Goal: Find specific page/section: Find specific page/section

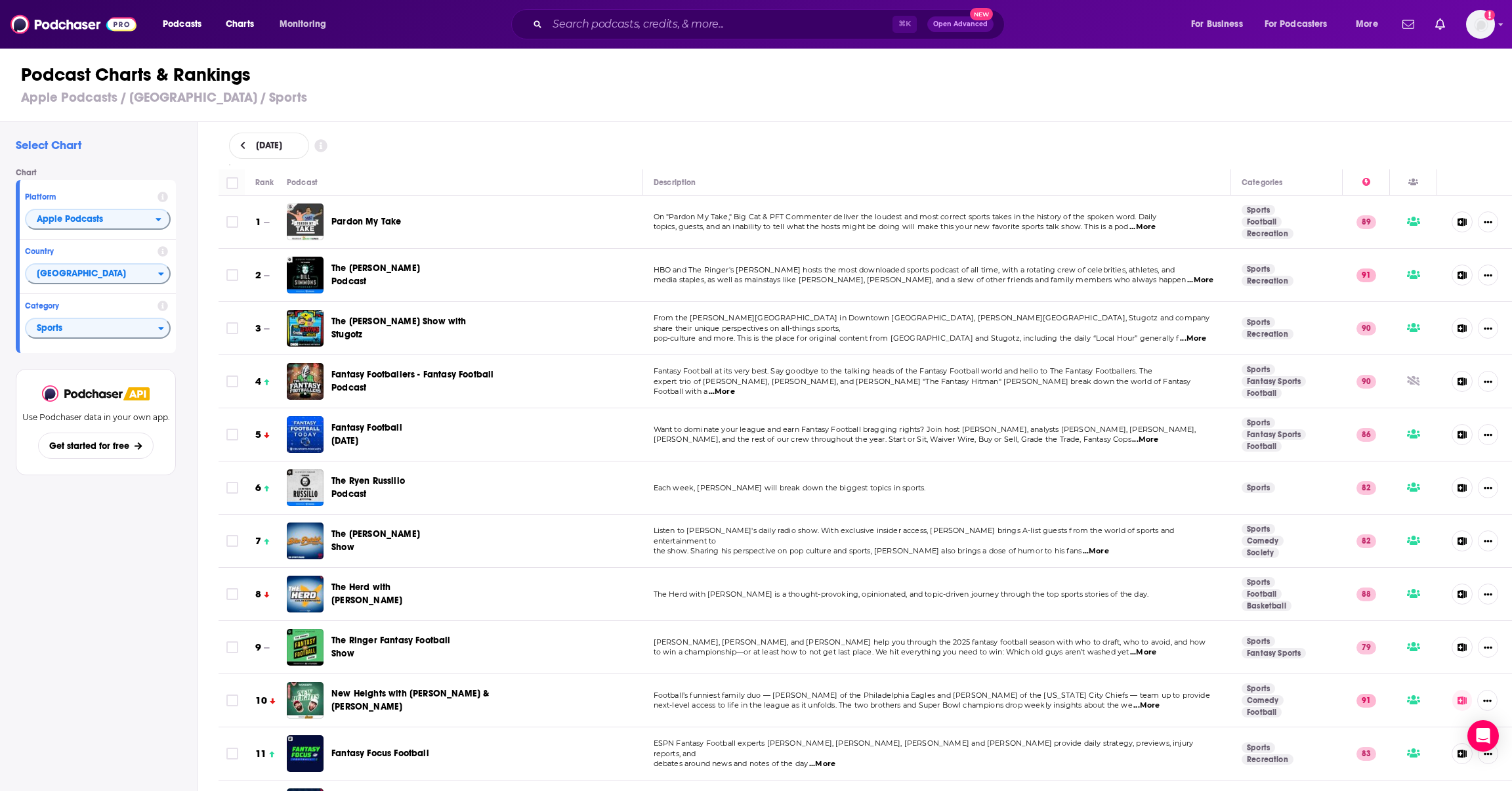
click at [166, 74] on h1 "Podcast Charts & Rankings" at bounding box center [761, 75] width 1481 height 24
click at [188, 24] on span "Podcasts" at bounding box center [181, 24] width 38 height 18
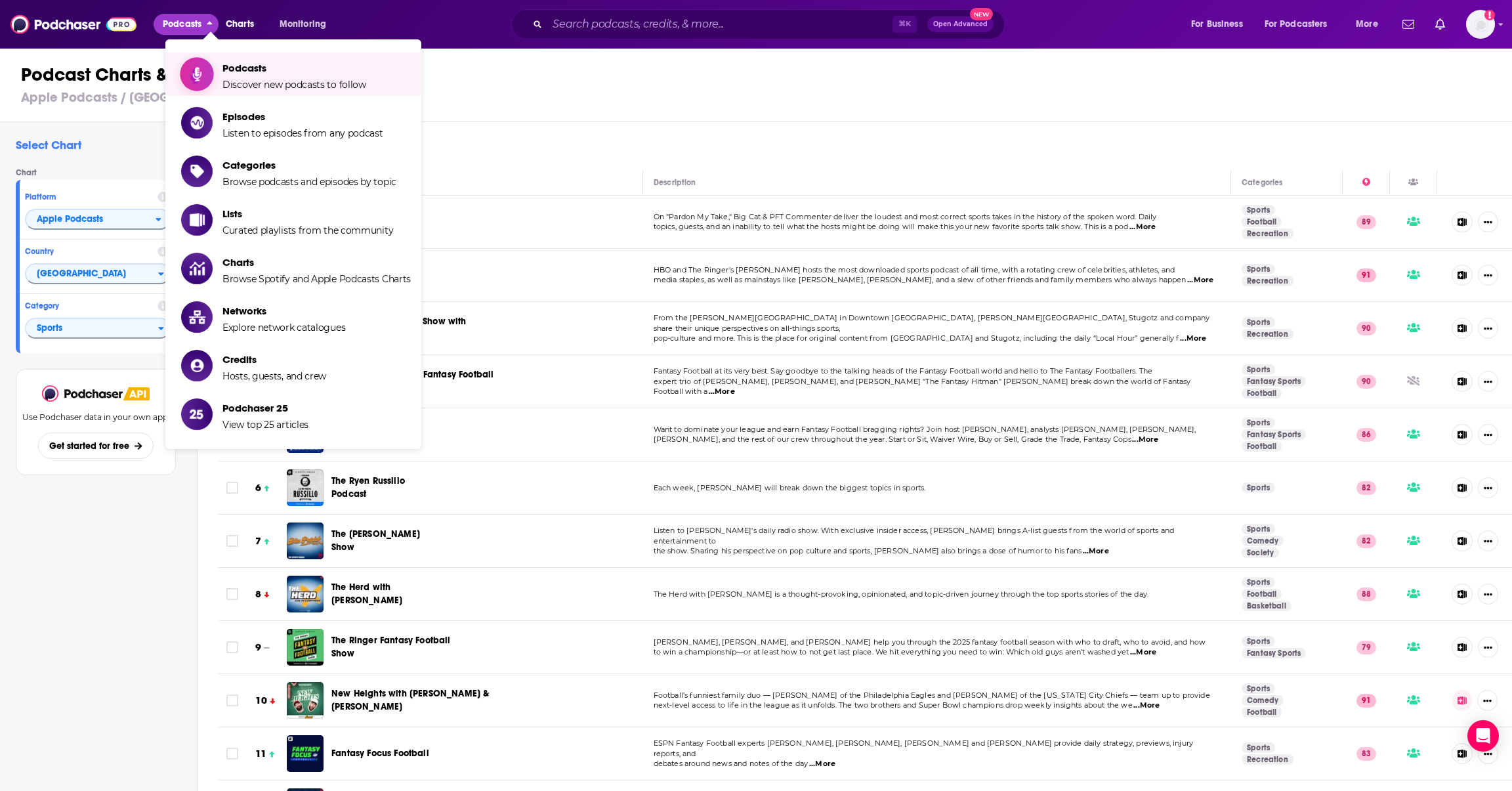
click at [272, 70] on span "Podcasts" at bounding box center [295, 68] width 144 height 13
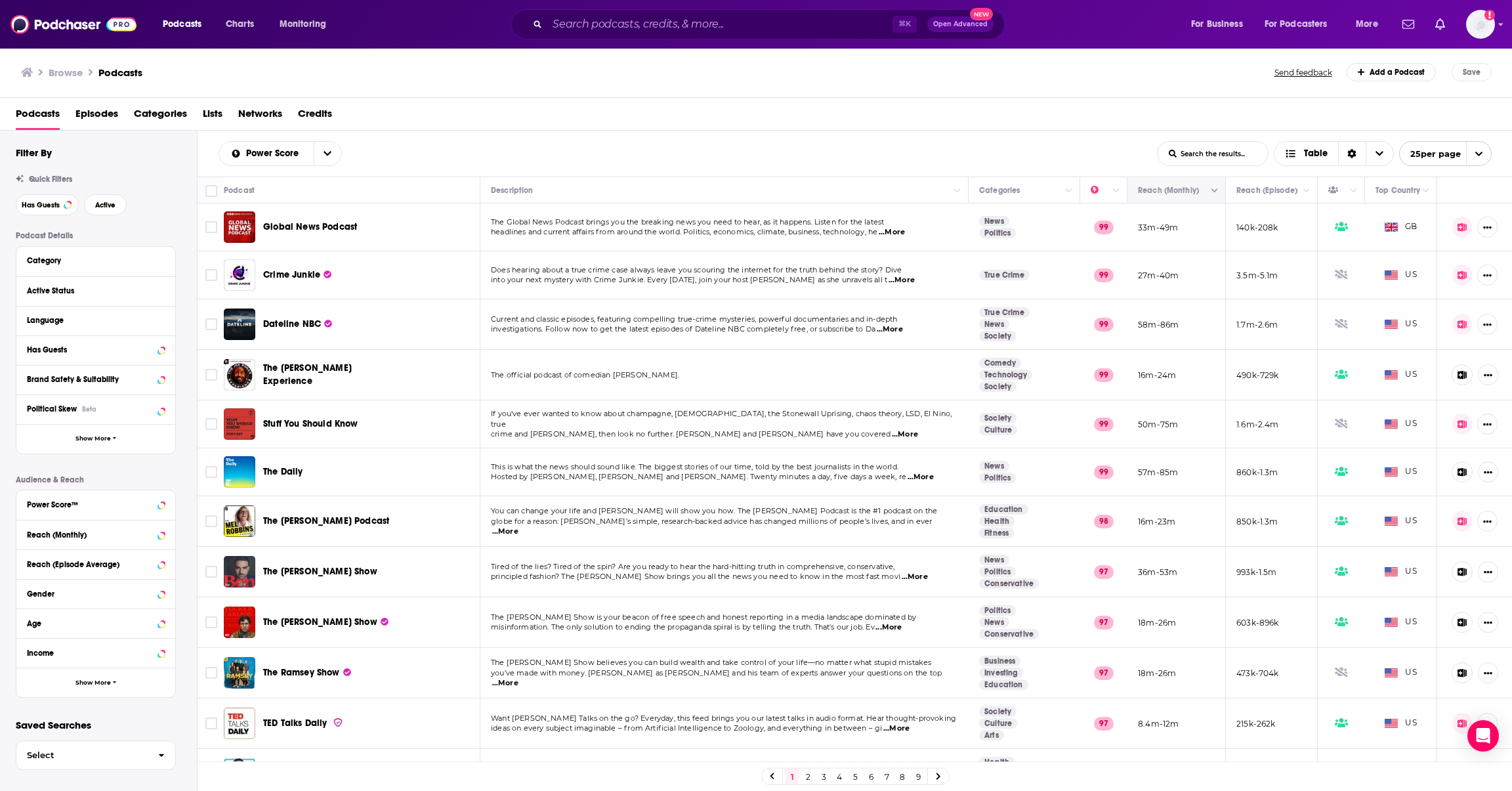
click at [1174, 198] on icon "Move" at bounding box center [1175, 190] width 16 height 16
click at [1217, 193] on icon "Column Actions" at bounding box center [1214, 191] width 6 height 8
click at [1053, 154] on div at bounding box center [756, 395] width 1512 height 791
click at [1159, 198] on button "Move" at bounding box center [1175, 190] width 77 height 16
click at [1196, 197] on button "Move" at bounding box center [1175, 190] width 77 height 16
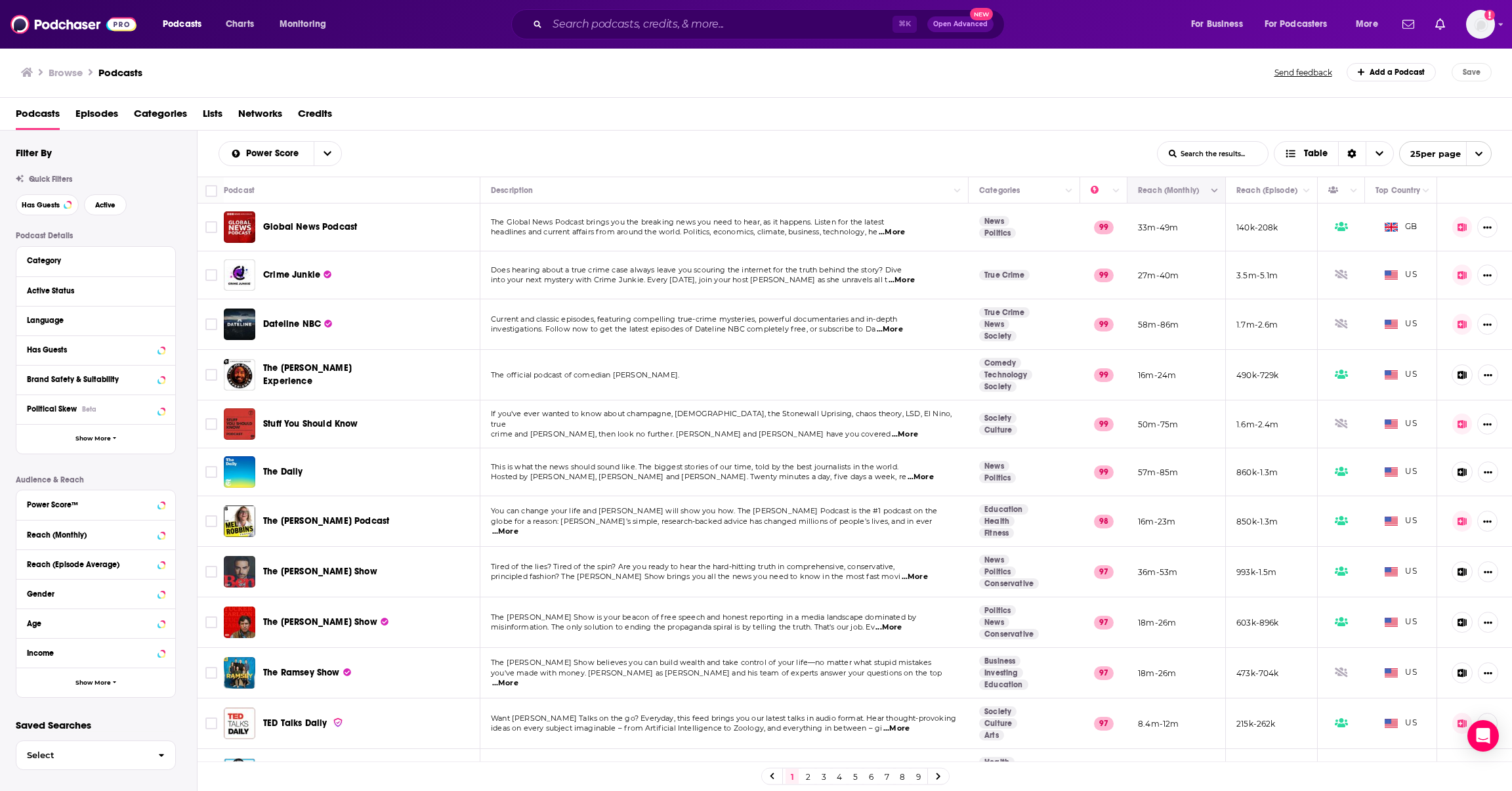
click at [1213, 191] on icon "Column Actions" at bounding box center [1214, 191] width 6 height 8
click at [1074, 152] on div at bounding box center [756, 395] width 1512 height 791
click at [332, 152] on icon "open menu" at bounding box center [327, 153] width 8 height 9
click at [549, 103] on div "Podcasts Episodes Categories Lists Networks Credits" at bounding box center [759, 117] width 1486 height 27
click at [1375, 153] on icon "Choose View" at bounding box center [1379, 153] width 8 height 9
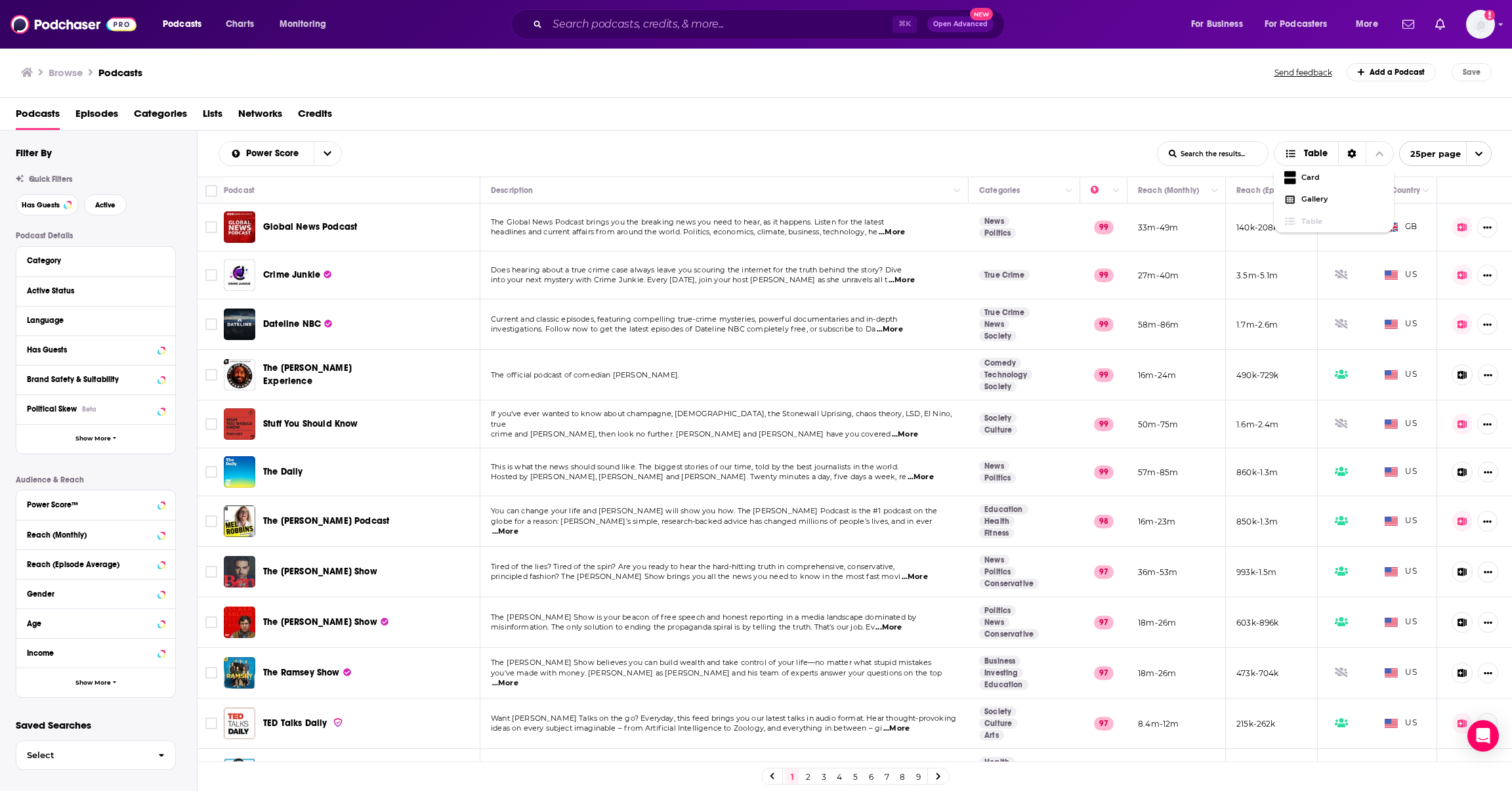
click at [1040, 152] on div "Power Score List Search Input Search the results... Table" at bounding box center [688, 154] width 938 height 25
click at [110, 211] on button "Active" at bounding box center [105, 205] width 43 height 21
click at [1215, 189] on icon "Column Actions" at bounding box center [1214, 191] width 6 height 8
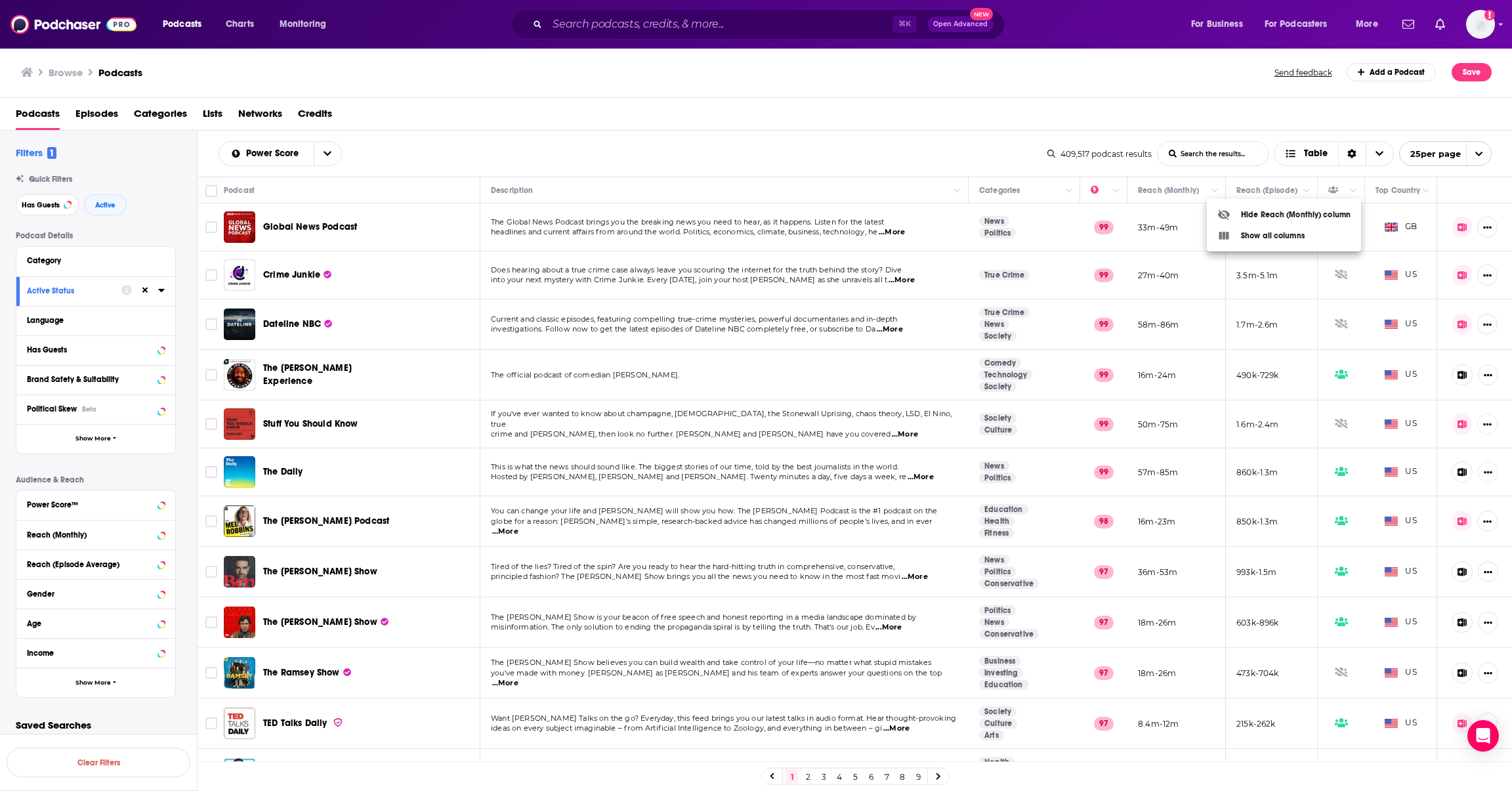
click at [1132, 190] on div at bounding box center [756, 395] width 1512 height 791
click at [1160, 190] on button "Move" at bounding box center [1175, 190] width 77 height 16
click at [1160, 191] on button "Move" at bounding box center [1175, 190] width 77 height 16
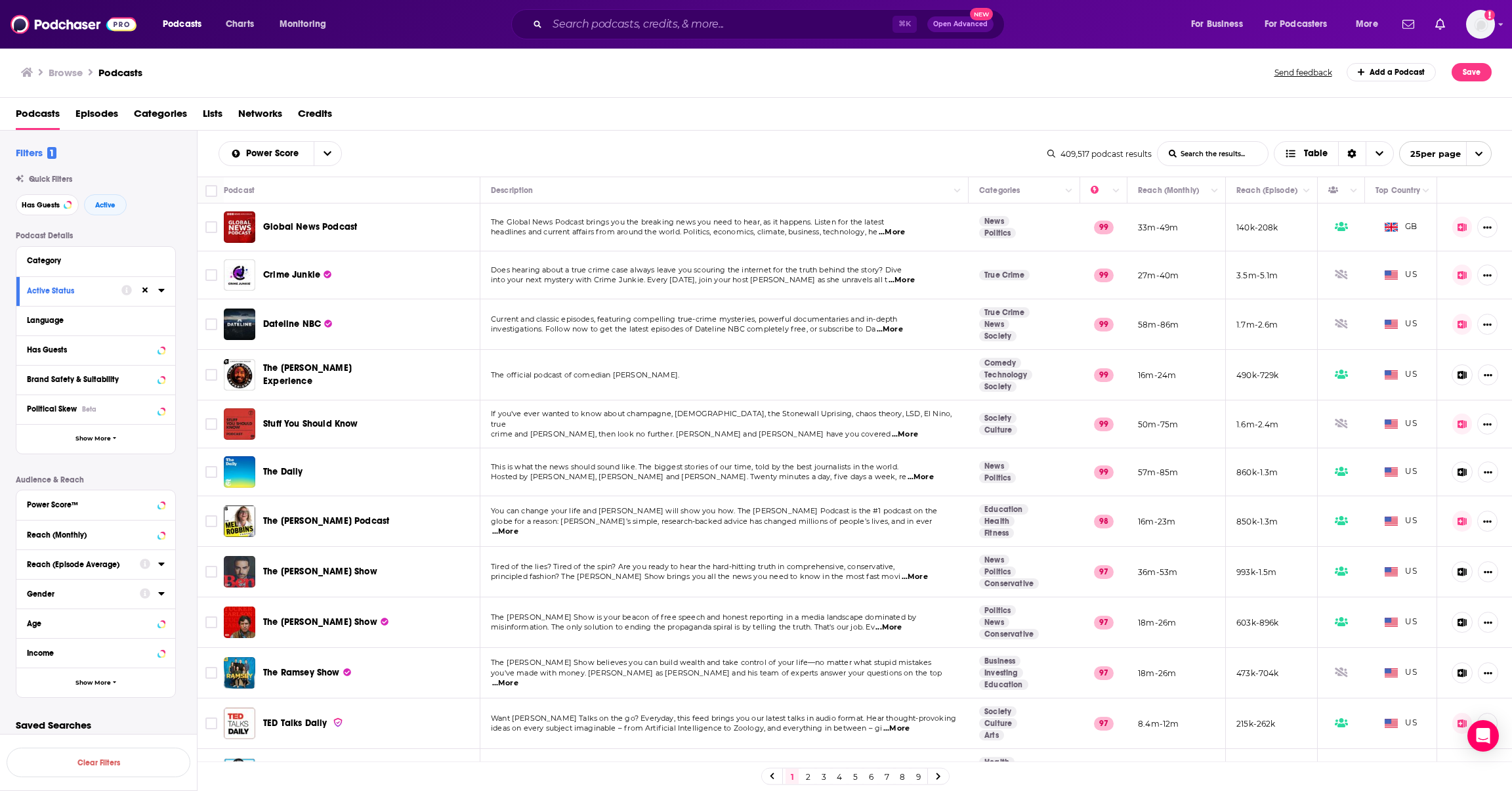
click at [1190, 158] on input "List Search Input" at bounding box center [1213, 154] width 110 height 24
click at [868, 108] on div "Podcasts Episodes Categories Lists Networks Credits" at bounding box center [759, 117] width 1486 height 27
click at [158, 564] on icon at bounding box center [161, 564] width 6 height 3
click at [158, 564] on icon at bounding box center [161, 563] width 6 height 10
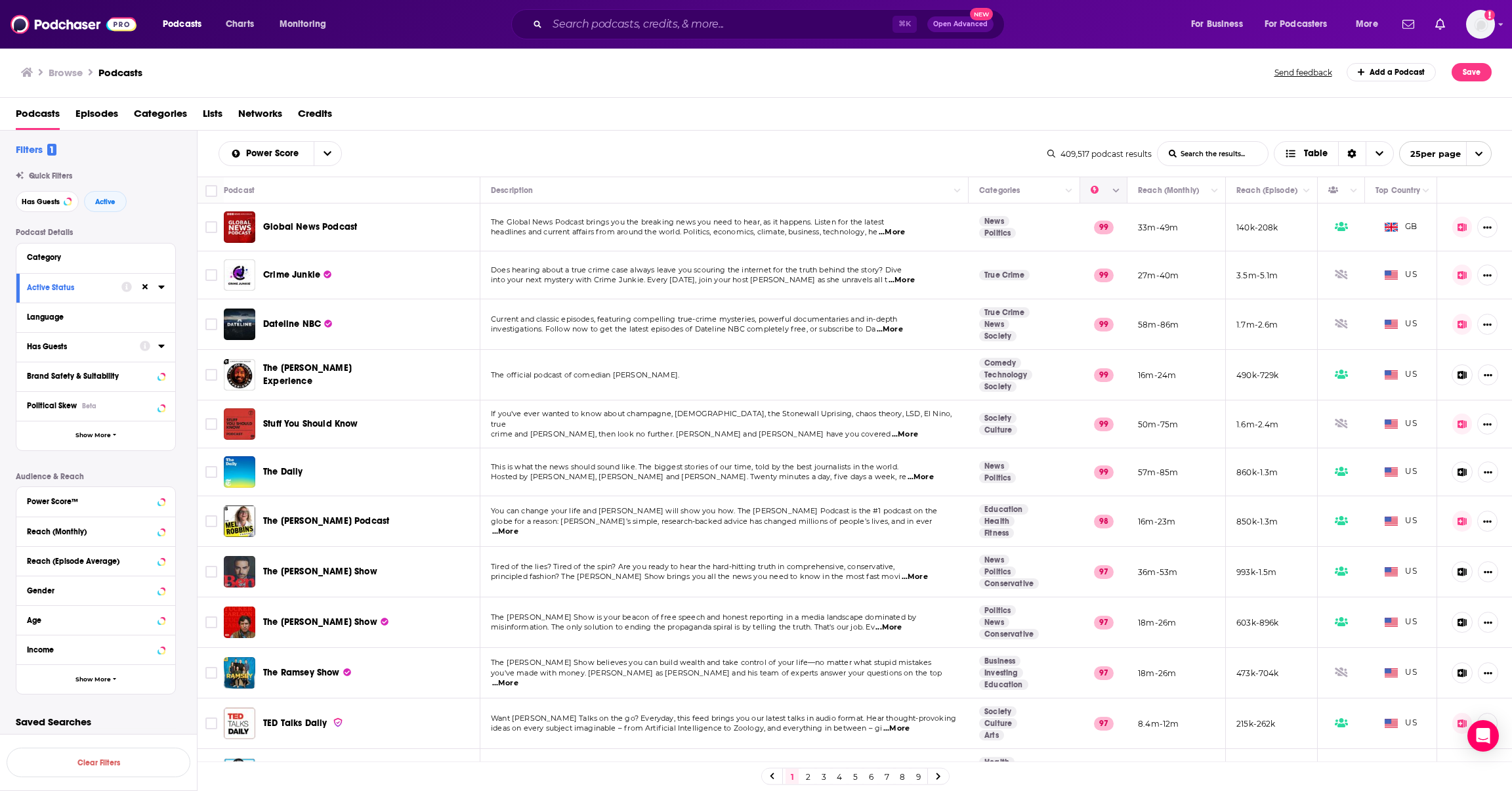
click at [1113, 198] on button "Column Actions" at bounding box center [1116, 191] width 16 height 16
click at [1189, 188] on div at bounding box center [756, 395] width 1512 height 791
click at [1103, 188] on icon "Move" at bounding box center [1102, 190] width 16 height 16
click at [1118, 193] on icon "Column Actions" at bounding box center [1116, 191] width 6 height 8
click at [1129, 213] on icon at bounding box center [1125, 215] width 12 height 10
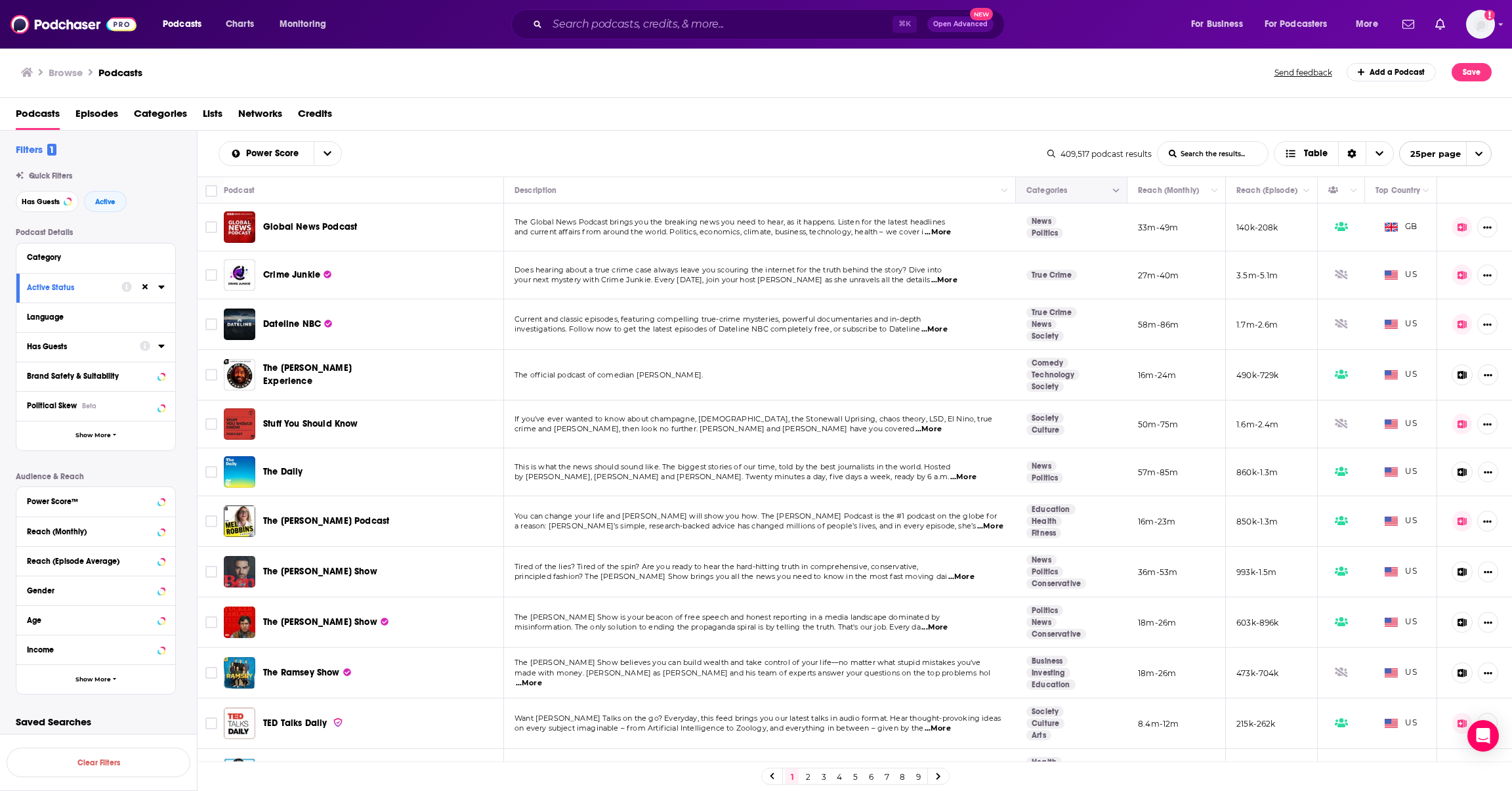
click at [1113, 194] on icon "Column Actions" at bounding box center [1116, 191] width 6 height 8
click at [1121, 213] on icon at bounding box center [1125, 214] width 13 height 13
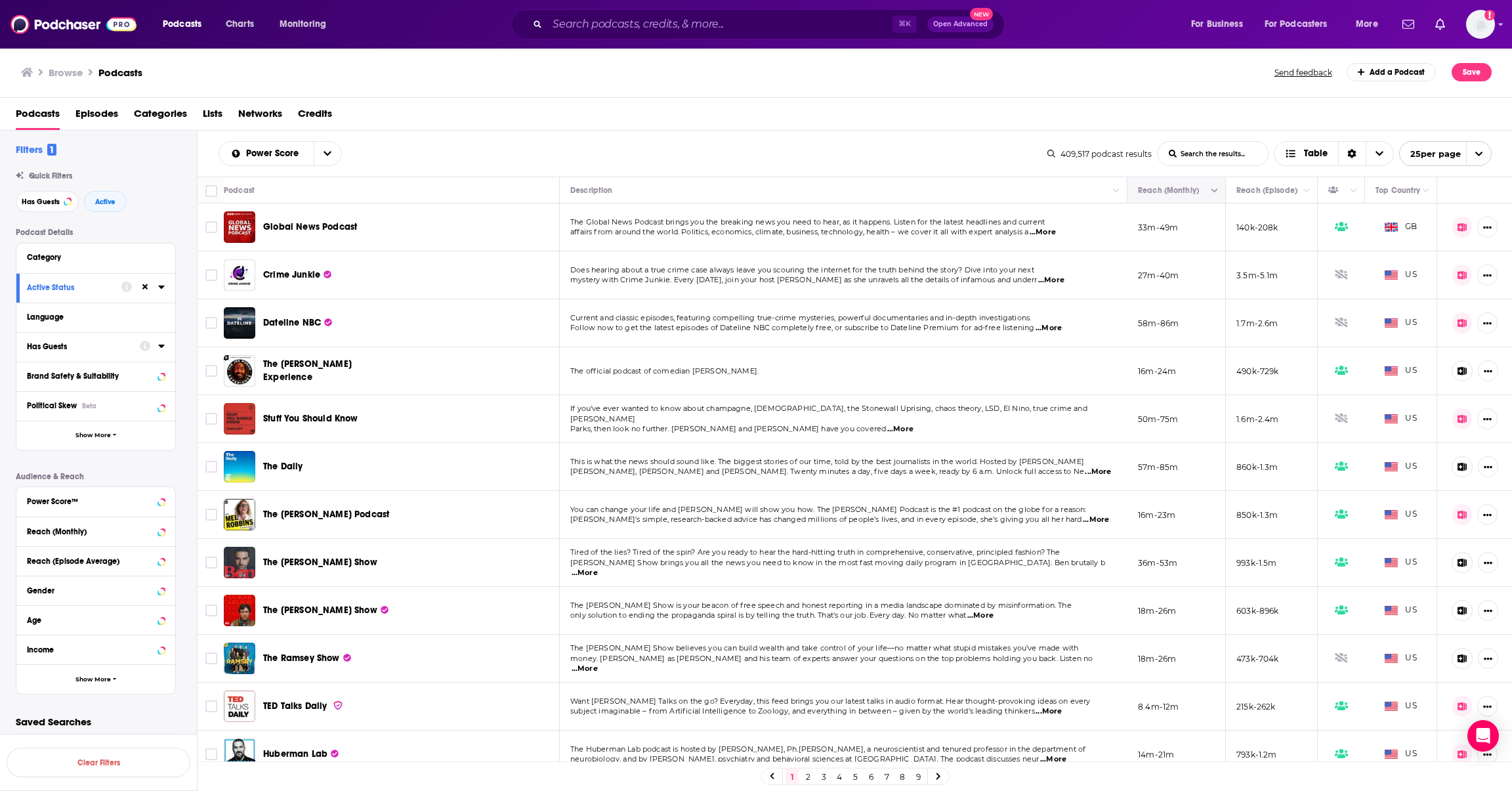
click at [1176, 192] on icon "Move" at bounding box center [1175, 190] width 16 height 16
